Goal: Task Accomplishment & Management: Manage account settings

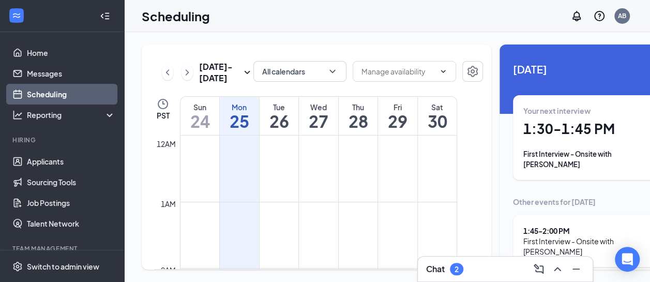
scroll to position [508, 0]
click at [548, 140] on div "Your next interview 1:30 - 1:45 PM First Interview - Onsite with [PERSON_NAME]" at bounding box center [594, 137] width 143 height 64
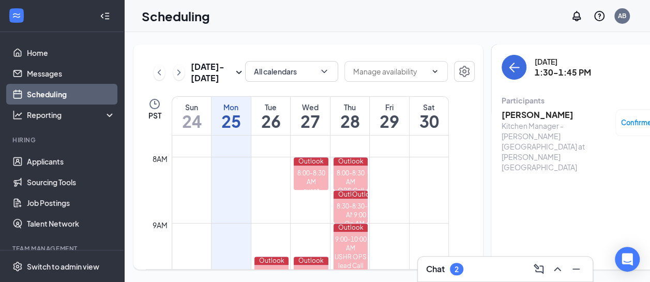
scroll to position [0, 8]
click at [516, 109] on h3 "[PERSON_NAME]" at bounding box center [555, 114] width 109 height 11
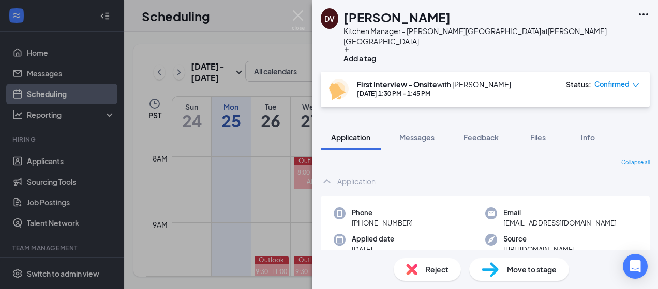
click at [496, 264] on img at bounding box center [489, 270] width 17 height 15
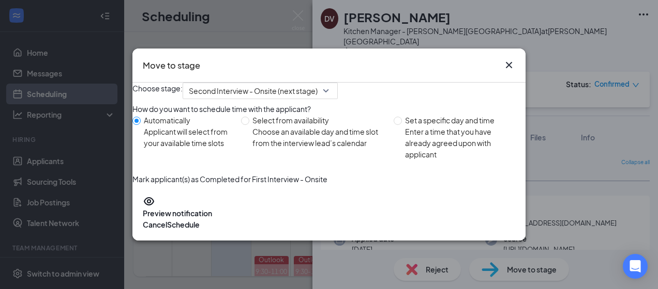
click at [513, 59] on icon "Cross" at bounding box center [508, 65] width 12 height 12
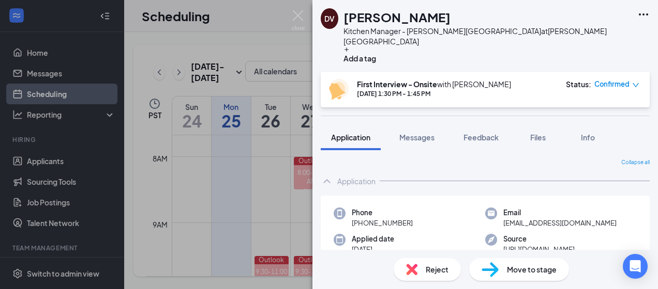
click at [144, 173] on div "[PERSON_NAME] Dam Kitchen Manager - [PERSON_NAME][GEOGRAPHIC_DATA] at [PERSON_N…" at bounding box center [329, 144] width 658 height 289
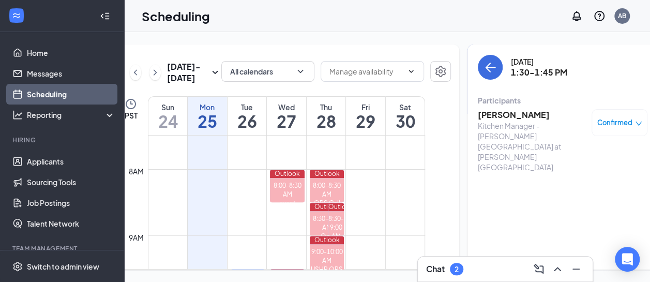
scroll to position [0, 8]
click at [488, 115] on h3 "[PERSON_NAME]" at bounding box center [532, 114] width 109 height 11
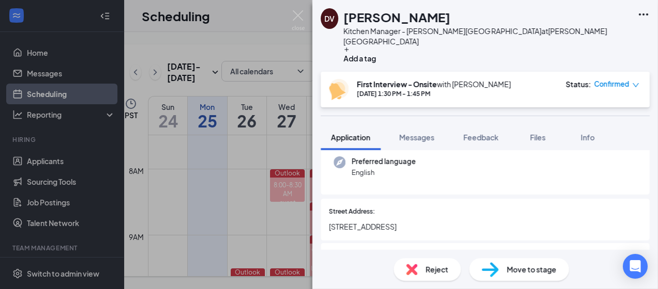
scroll to position [123, 0]
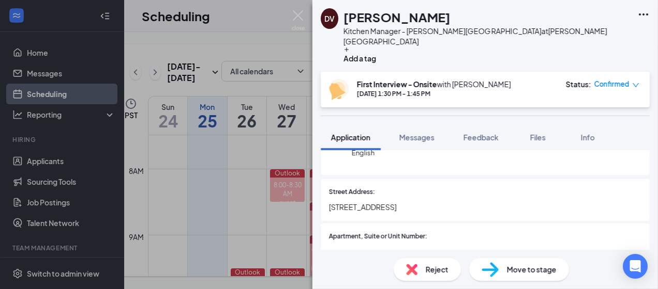
click at [513, 268] on span "Move to stage" at bounding box center [532, 269] width 50 height 11
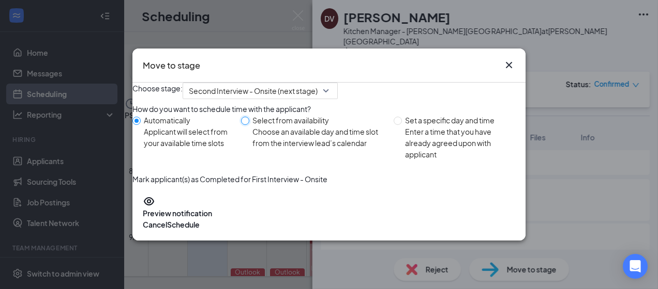
click at [249, 125] on input "Select from availability Choose an available day and time slot from the intervi…" at bounding box center [245, 121] width 8 height 8
radio input "true"
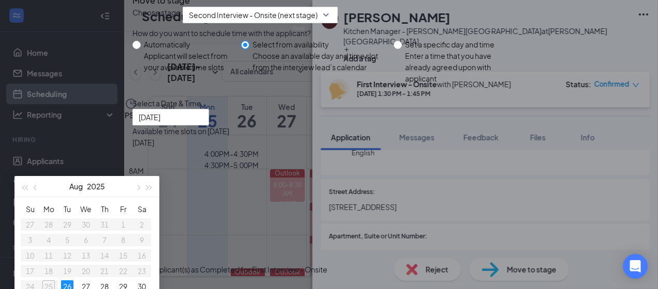
scroll to position [45, 0]
click at [278, 130] on div "How do you want to schedule time with the applicant? Automatically Applicant wi…" at bounding box center [328, 143] width 393 height 241
click at [141, 49] on input "Automatically Applicant will select from your available time slots" at bounding box center [136, 45] width 8 height 8
radio input "true"
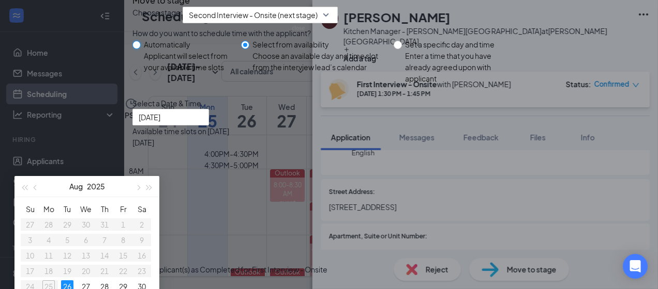
radio input "false"
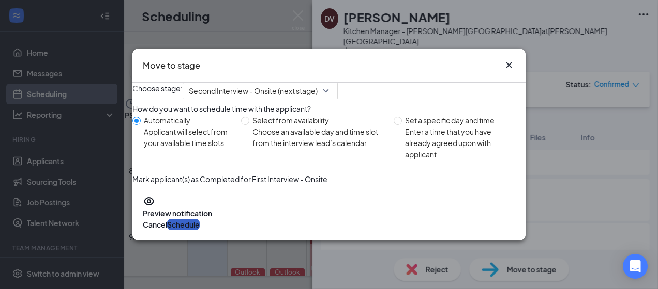
click at [200, 231] on button "Schedule" at bounding box center [183, 224] width 33 height 11
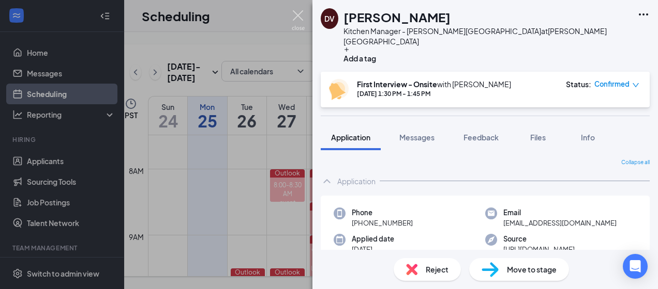
click at [297, 18] on img at bounding box center [298, 20] width 13 height 20
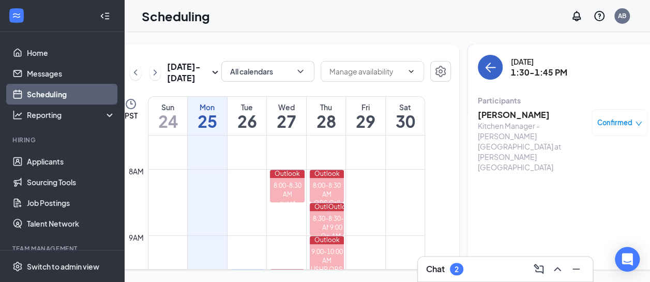
click at [484, 70] on icon "ArrowLeft" at bounding box center [490, 67] width 12 height 12
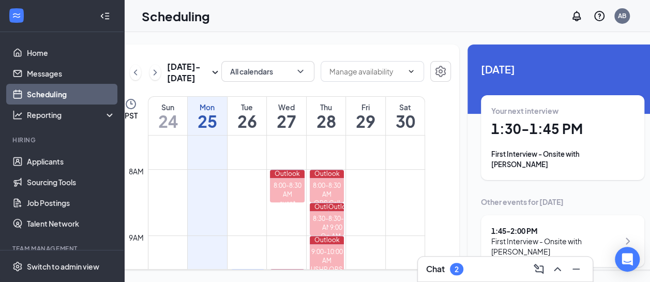
scroll to position [16, 0]
click at [542, 215] on div "1:45 - 2:00 PM First Interview - Onsite with [PERSON_NAME]" at bounding box center [562, 241] width 163 height 52
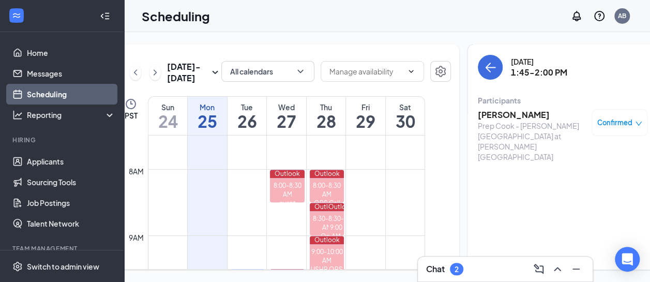
click at [492, 109] on h3 "[PERSON_NAME]" at bounding box center [532, 114] width 109 height 11
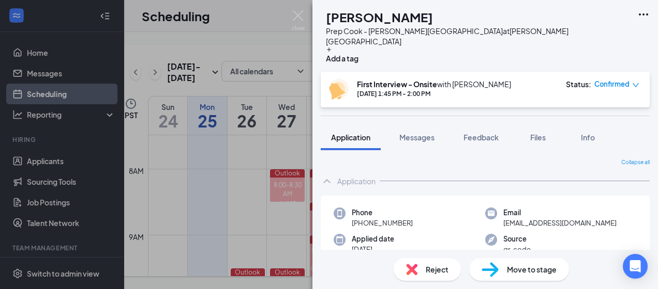
click at [513, 268] on span "Move to stage" at bounding box center [532, 269] width 50 height 11
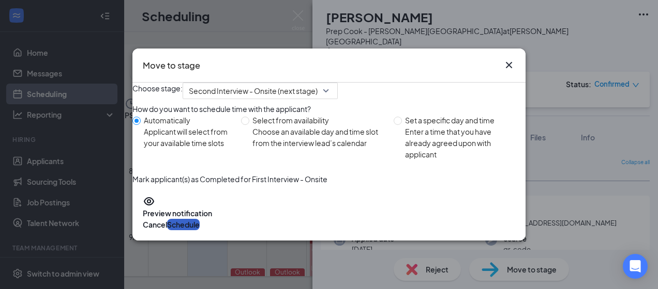
click at [200, 231] on button "Schedule" at bounding box center [183, 224] width 33 height 11
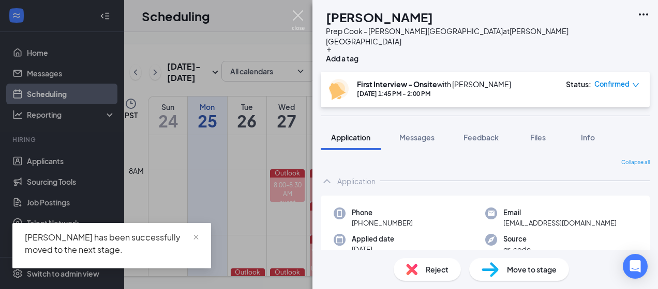
click at [296, 20] on img at bounding box center [298, 20] width 13 height 20
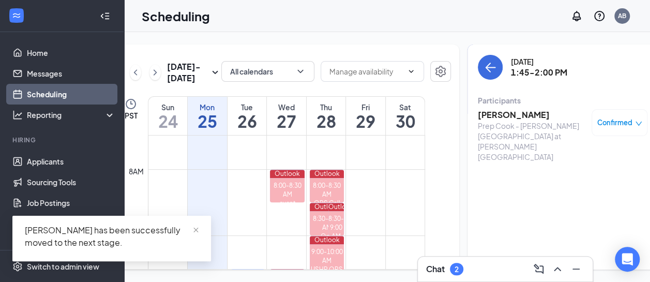
scroll to position [16, 0]
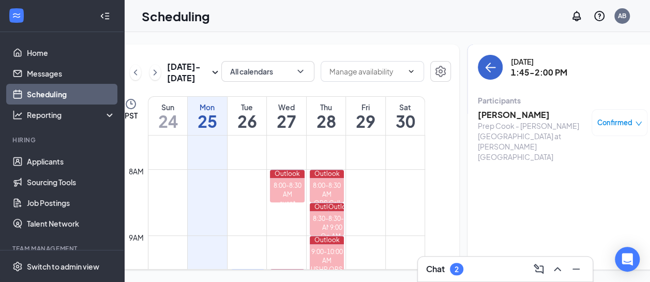
drag, startPoint x: 487, startPoint y: 44, endPoint x: 475, endPoint y: 51, distance: 14.1
click at [478, 55] on div "[DATE] 1:45-2:00 PM" at bounding box center [563, 67] width 170 height 25
click at [486, 67] on icon "ArrowLeft" at bounding box center [491, 67] width 10 height 1
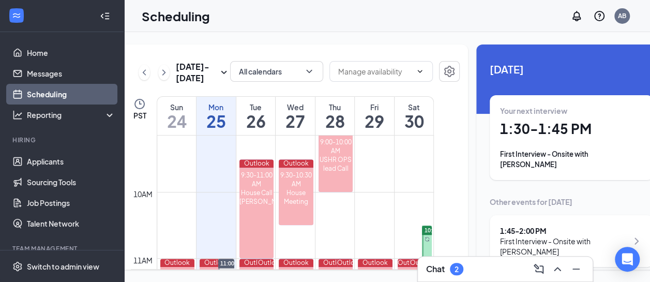
scroll to position [590, 0]
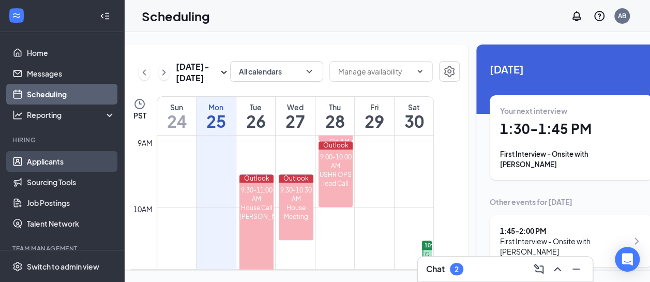
click at [41, 163] on link "Applicants" at bounding box center [71, 161] width 88 height 21
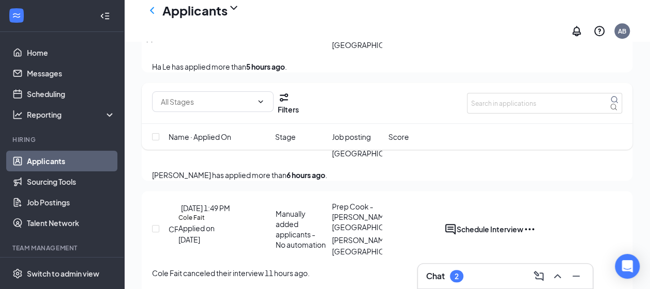
scroll to position [511, 0]
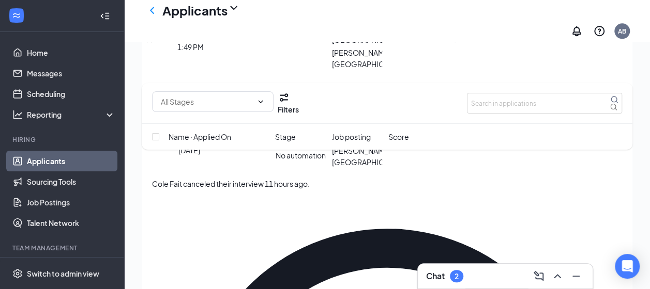
click at [247, 43] on div "Interviews · 14" at bounding box center [224, 37] width 47 height 11
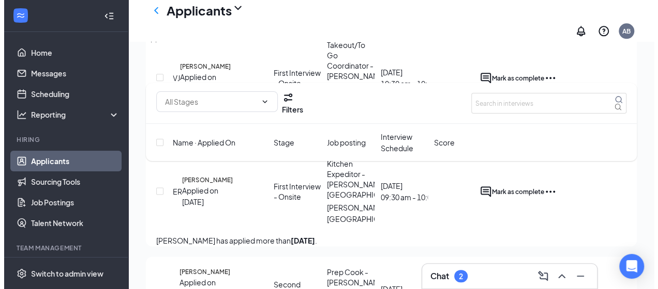
scroll to position [669, 0]
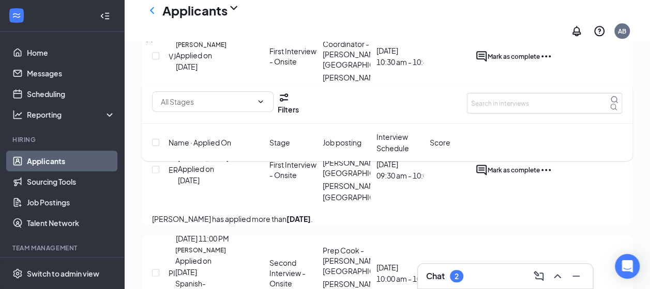
click at [226, 186] on div "Applied on [DATE]" at bounding box center [202, 174] width 48 height 23
click at [228, 163] on h5 "[PERSON_NAME]" at bounding box center [203, 158] width 51 height 9
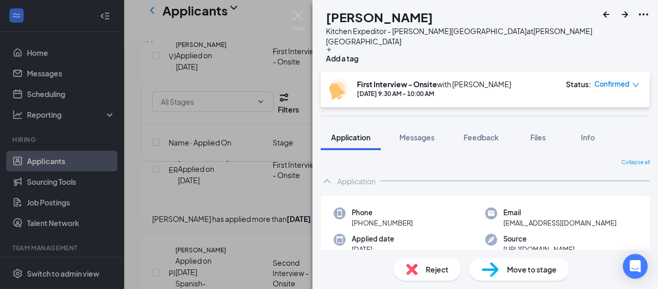
scroll to position [18, 0]
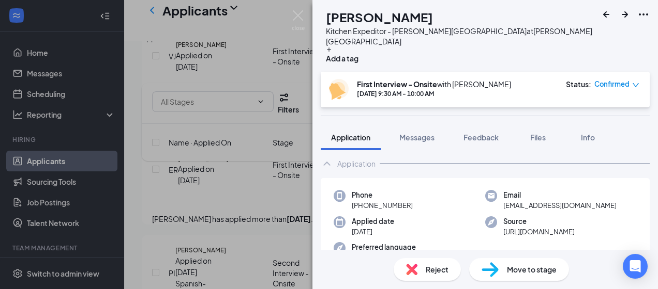
click at [516, 270] on span "Move to stage" at bounding box center [532, 269] width 50 height 11
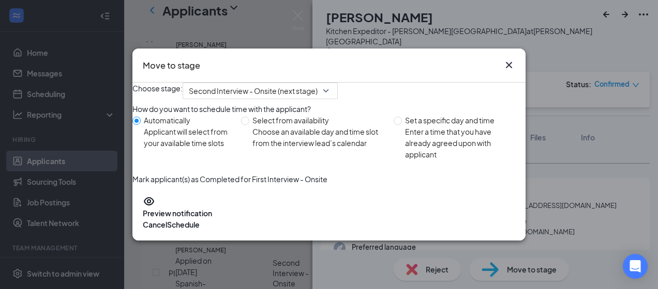
click at [506, 83] on div "Choose stage: Second Interview - Onsite (next stage)" at bounding box center [328, 91] width 393 height 17
click at [506, 59] on icon "Cross" at bounding box center [508, 65] width 12 height 12
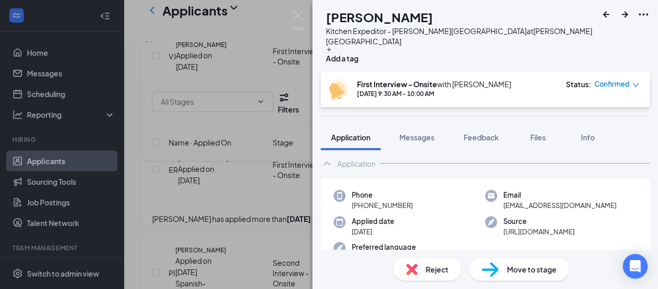
click at [499, 269] on div "Move to stage" at bounding box center [519, 269] width 100 height 23
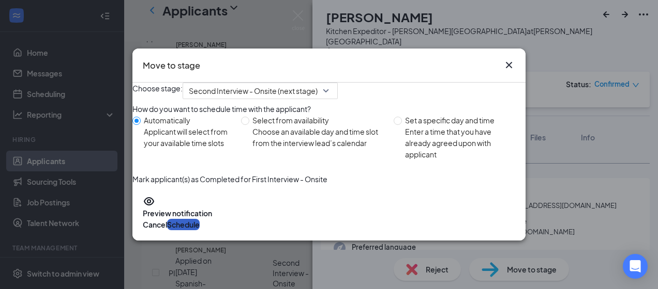
click at [200, 231] on button "Schedule" at bounding box center [183, 224] width 33 height 11
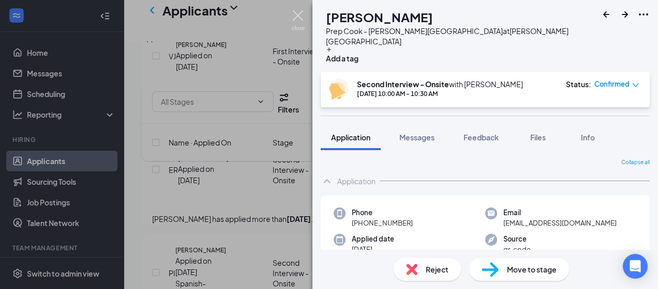
click at [303, 21] on img at bounding box center [298, 20] width 13 height 20
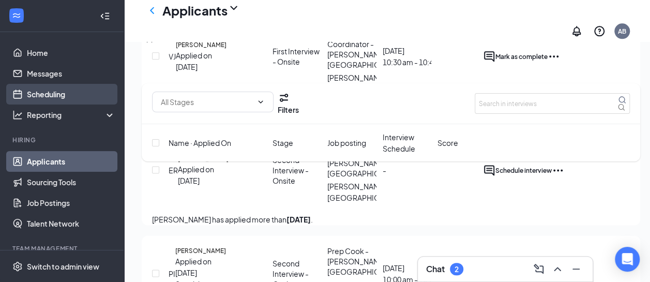
click at [67, 99] on link "Scheduling" at bounding box center [71, 94] width 88 height 21
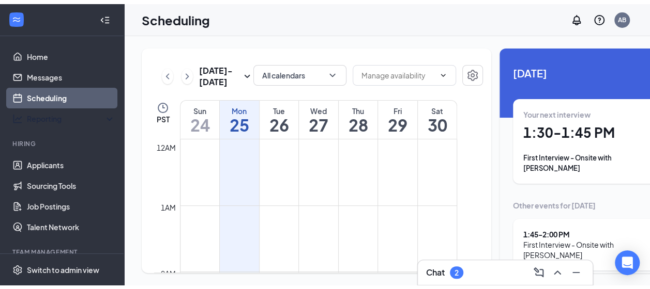
scroll to position [508, 0]
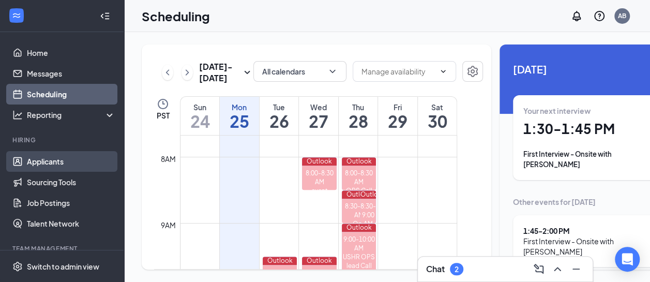
click at [63, 153] on link "Applicants" at bounding box center [71, 161] width 88 height 21
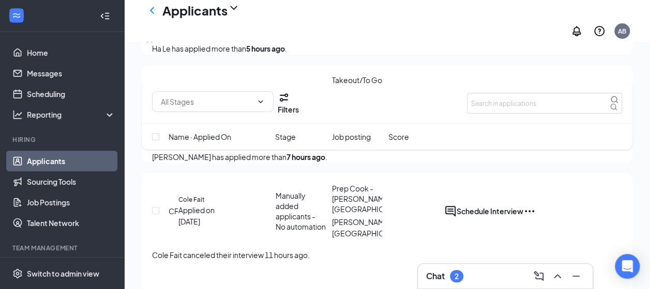
scroll to position [511, 0]
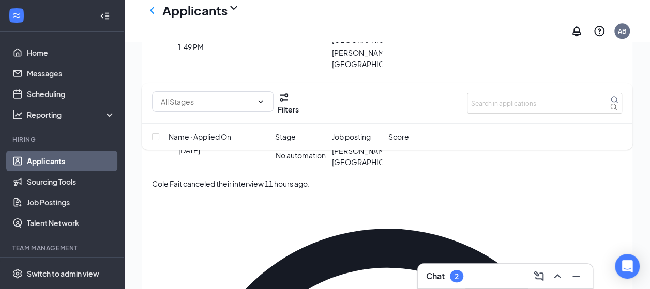
click at [247, 43] on div "Interviews · 14" at bounding box center [224, 37] width 47 height 11
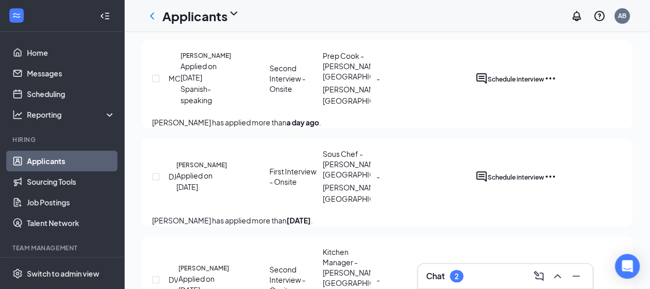
scroll to position [19, 0]
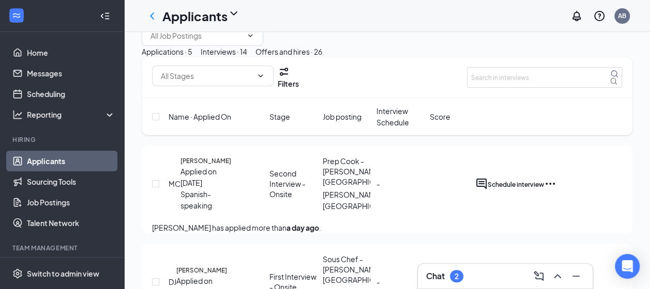
click at [192, 57] on div "Applications · 5" at bounding box center [167, 51] width 51 height 11
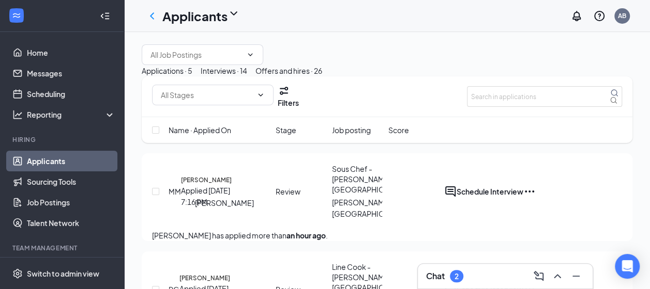
click at [213, 185] on h5 "[PERSON_NAME]" at bounding box center [206, 180] width 51 height 9
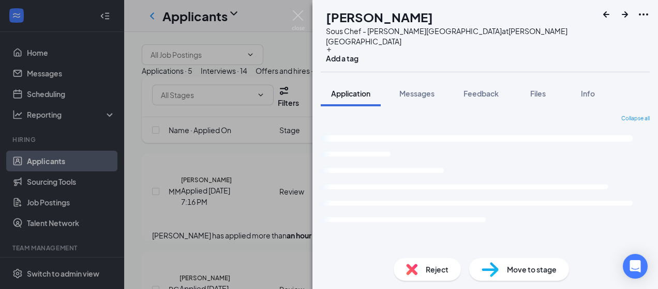
click at [213, 229] on div "MM [PERSON_NAME] Sous Chef - [PERSON_NAME] Beach at [PERSON_NAME][GEOGRAPHIC_DA…" at bounding box center [329, 144] width 658 height 289
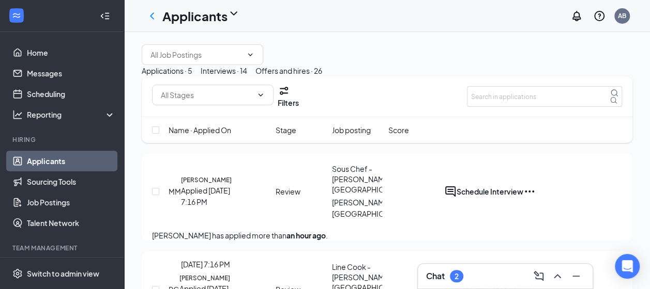
click at [206, 208] on div "Applied [DATE] 7:16 PM" at bounding box center [208, 196] width 54 height 23
click at [207, 208] on div "Applied [DATE] 7:16 PM" at bounding box center [208, 196] width 54 height 23
click at [208, 185] on h5 "[PERSON_NAME]" at bounding box center [206, 180] width 51 height 9
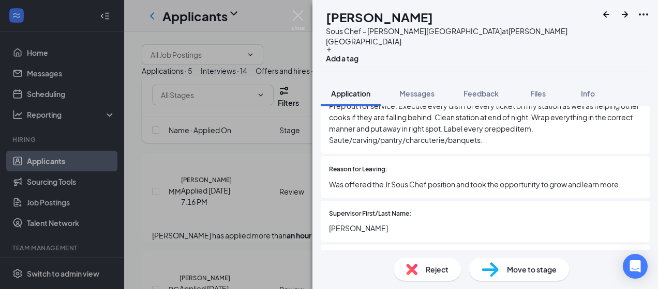
scroll to position [1843, 0]
click at [464, 199] on div "Street Address: [STREET_ADDRESS][GEOGRAPHIC_DATA] or Unit Number: City: [GEOGRA…" at bounding box center [484, 116] width 329 height 3401
drag, startPoint x: 464, startPoint y: 199, endPoint x: 433, endPoint y: 166, distance: 44.6
click at [433, 166] on div at bounding box center [514, 169] width 254 height 10
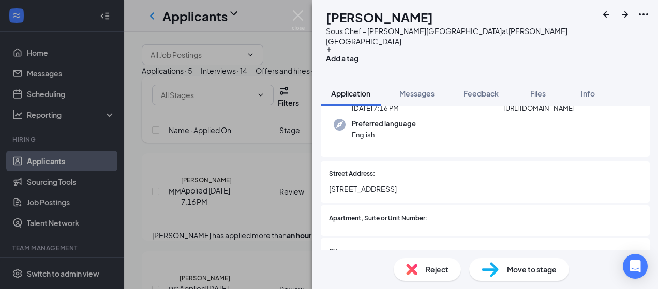
scroll to position [0, 0]
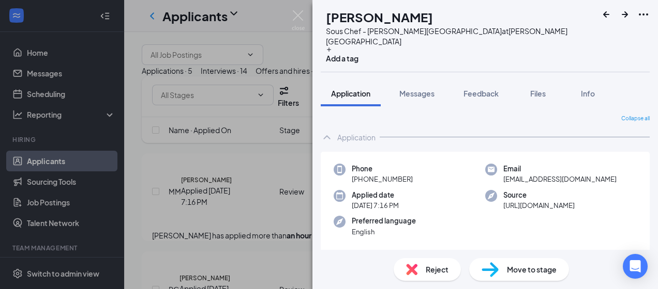
click at [509, 269] on span "Move to stage" at bounding box center [532, 269] width 50 height 11
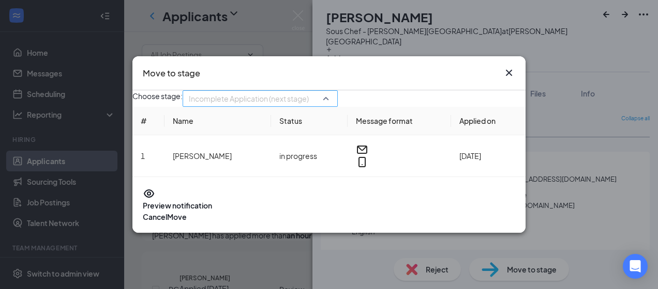
click at [337, 99] on div "Incomplete Application (next stage) 4027344 4027345 4027347 Application Review …" at bounding box center [259, 98] width 155 height 17
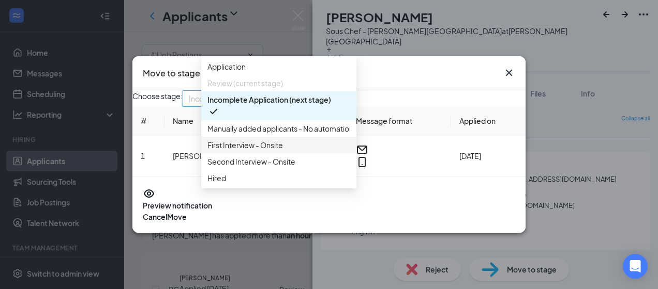
click at [270, 151] on span "First Interview - Onsite" at bounding box center [244, 145] width 75 height 11
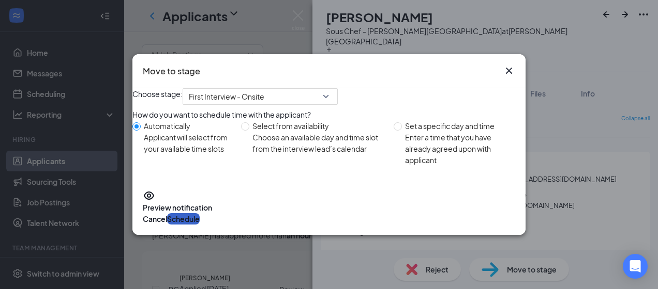
click at [200, 219] on button "Schedule" at bounding box center [183, 218] width 33 height 11
